Goal: Find specific page/section: Find specific page/section

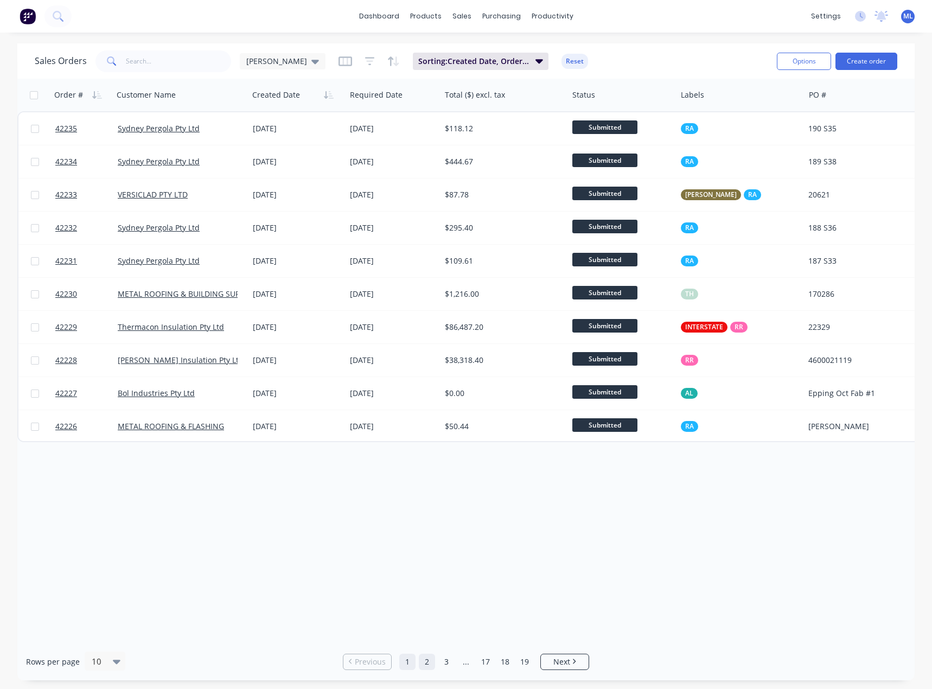
click at [425, 660] on link "2" at bounding box center [427, 662] width 16 height 16
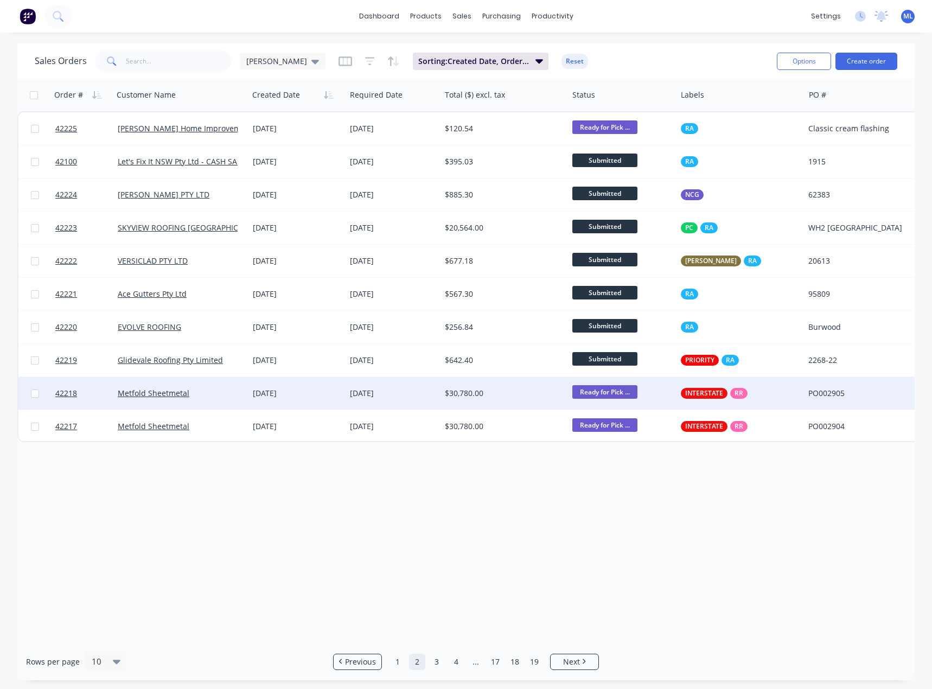
click at [291, 397] on div "[DATE]" at bounding box center [297, 393] width 88 height 11
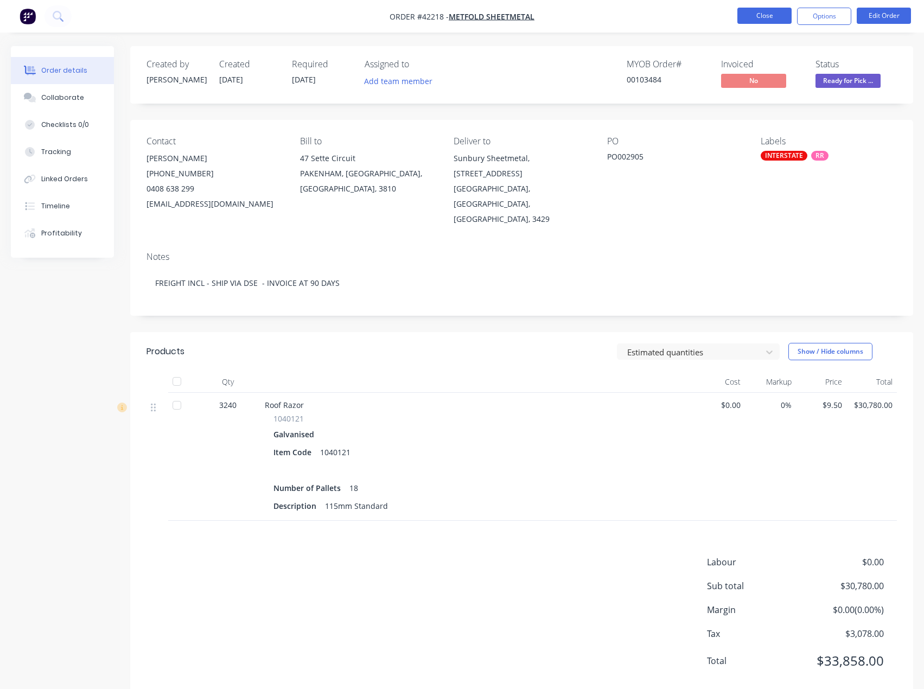
click at [771, 15] on button "Close" at bounding box center [764, 16] width 54 height 16
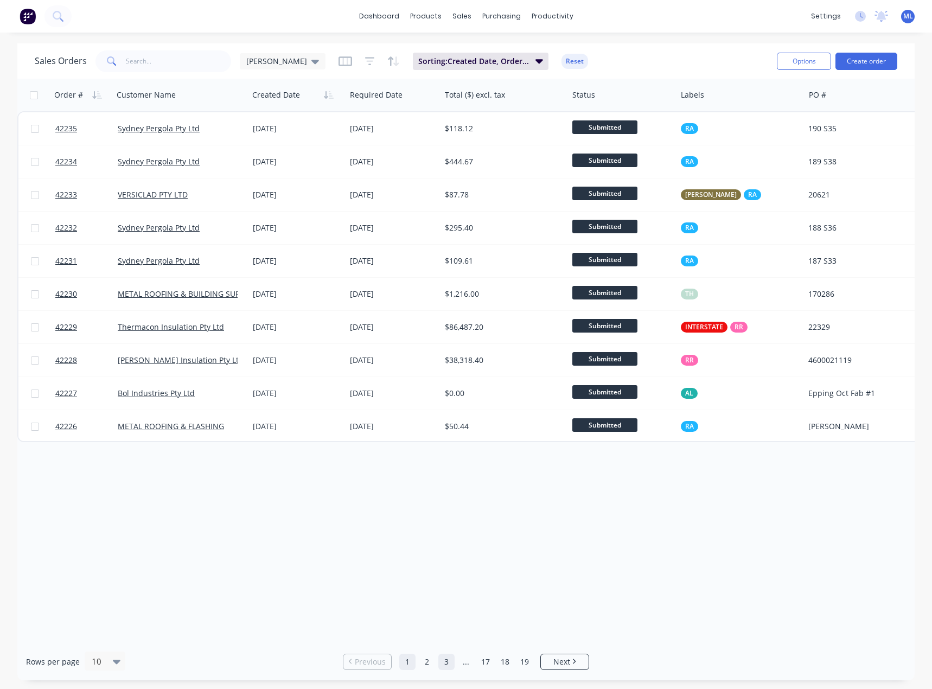
click at [446, 663] on link "3" at bounding box center [446, 662] width 16 height 16
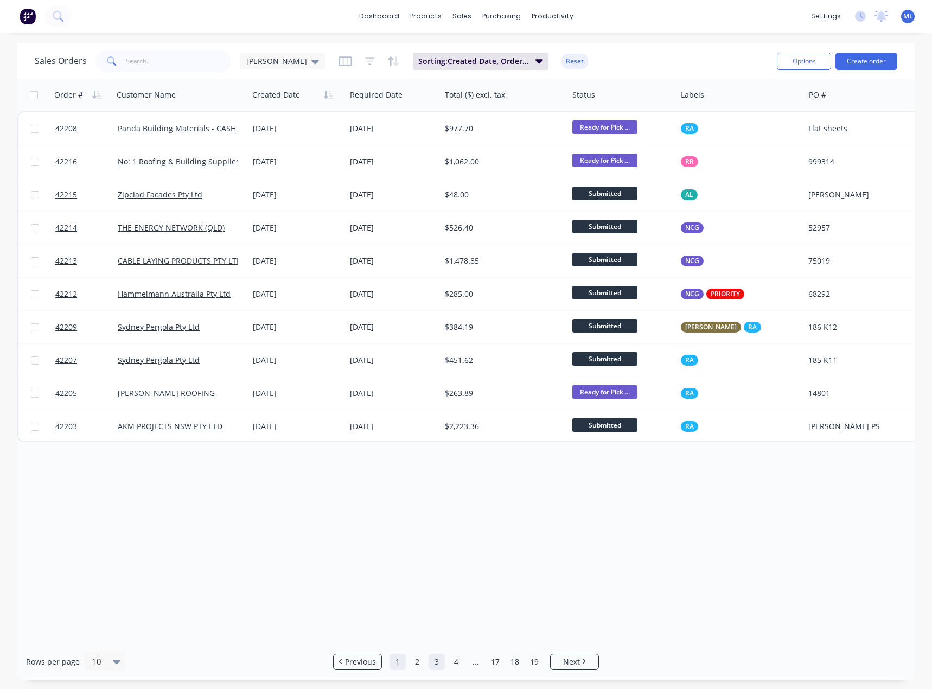
click at [400, 662] on link "1" at bounding box center [397, 662] width 16 height 16
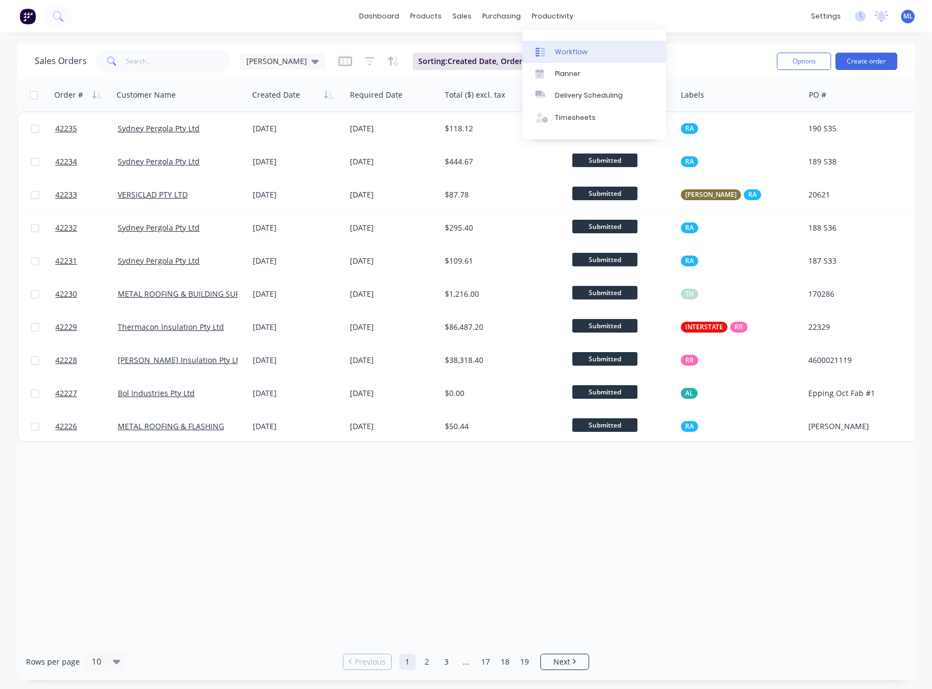
click at [553, 56] on link "Workflow" at bounding box center [594, 52] width 144 height 22
